Goal: Navigation & Orientation: Find specific page/section

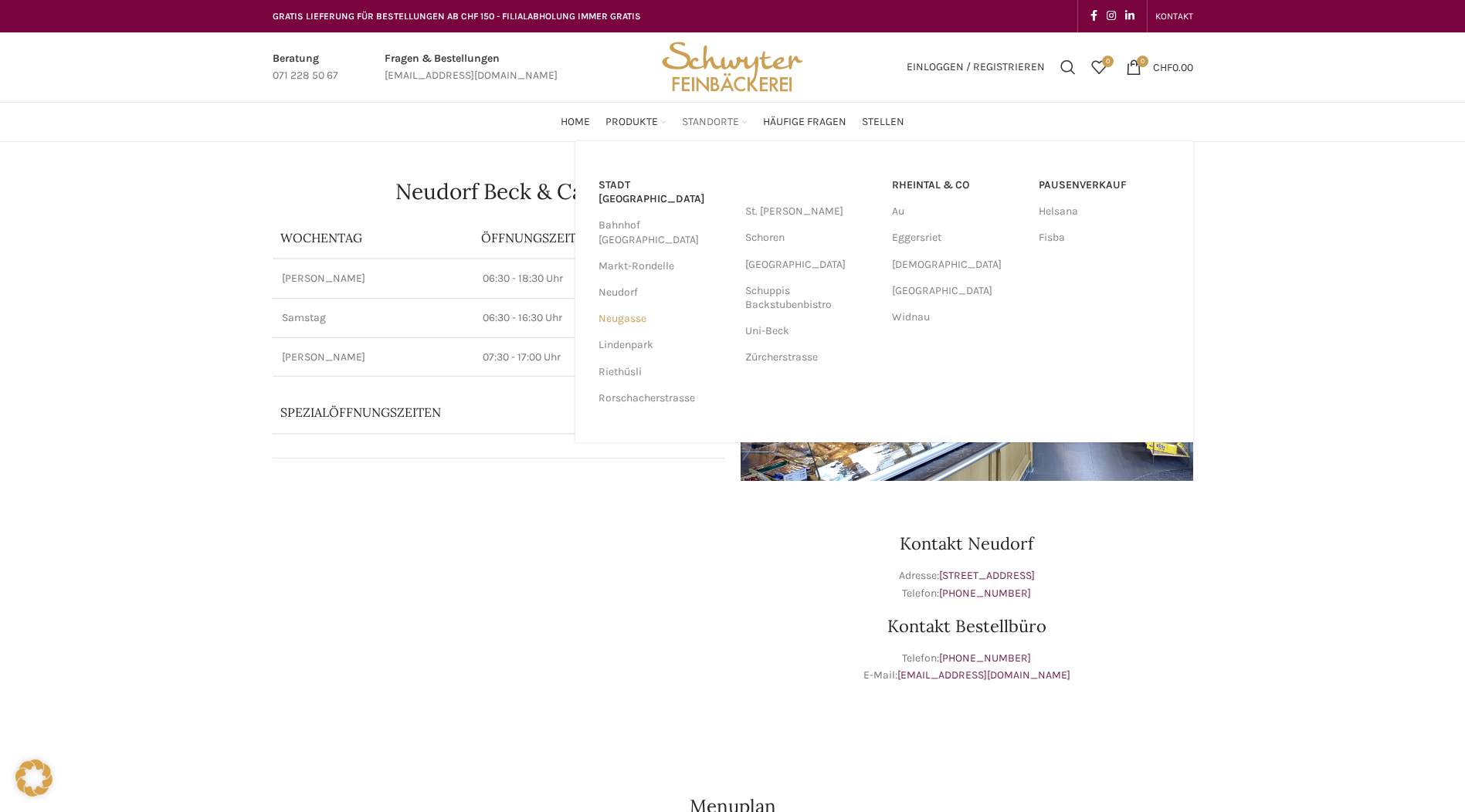
click at [625, 305] on link "Neugasse" at bounding box center [664, 319] width 131 height 26
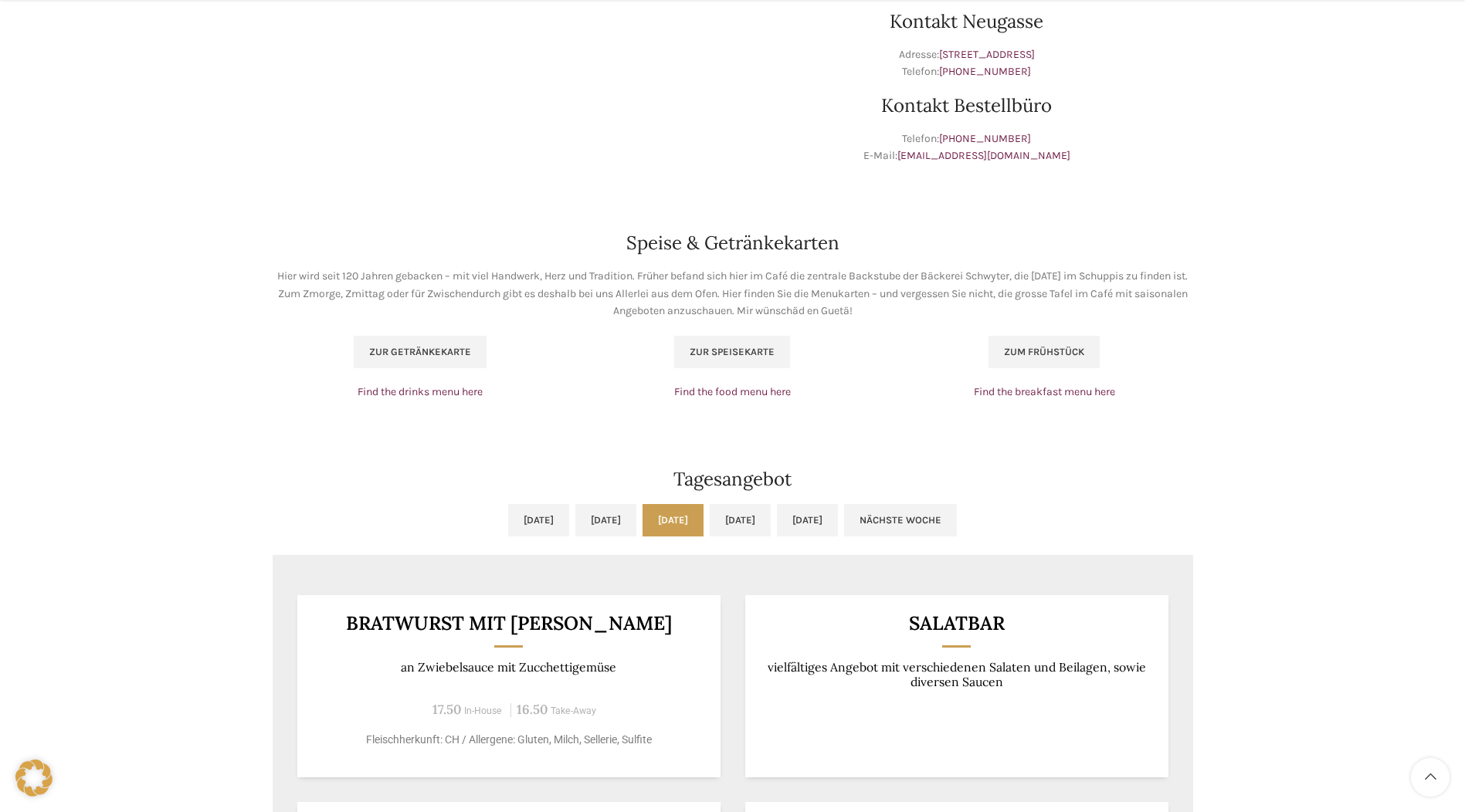
scroll to position [1081, 0]
